Goal: Navigation & Orientation: Find specific page/section

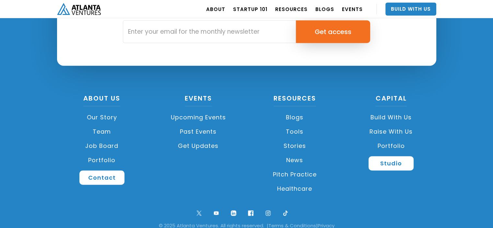
scroll to position [1569, 0]
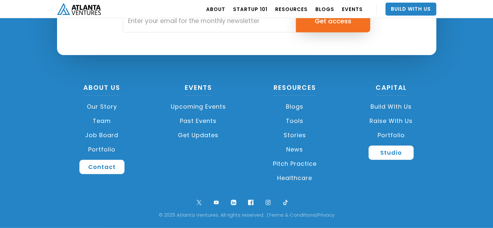
click at [386, 108] on link "Build with us" at bounding box center [391, 107] width 90 height 14
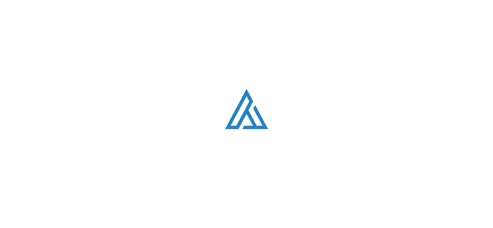
scroll to position [1565, 0]
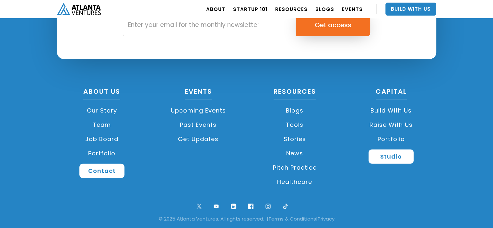
click at [379, 109] on link "Build with us" at bounding box center [391, 110] width 90 height 14
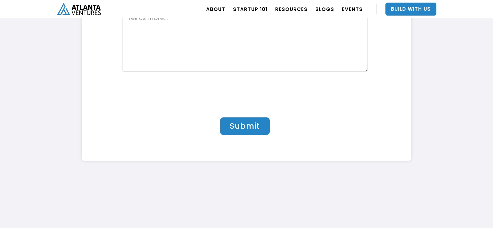
scroll to position [2100, 0]
